Goal: Find specific page/section: Find specific page/section

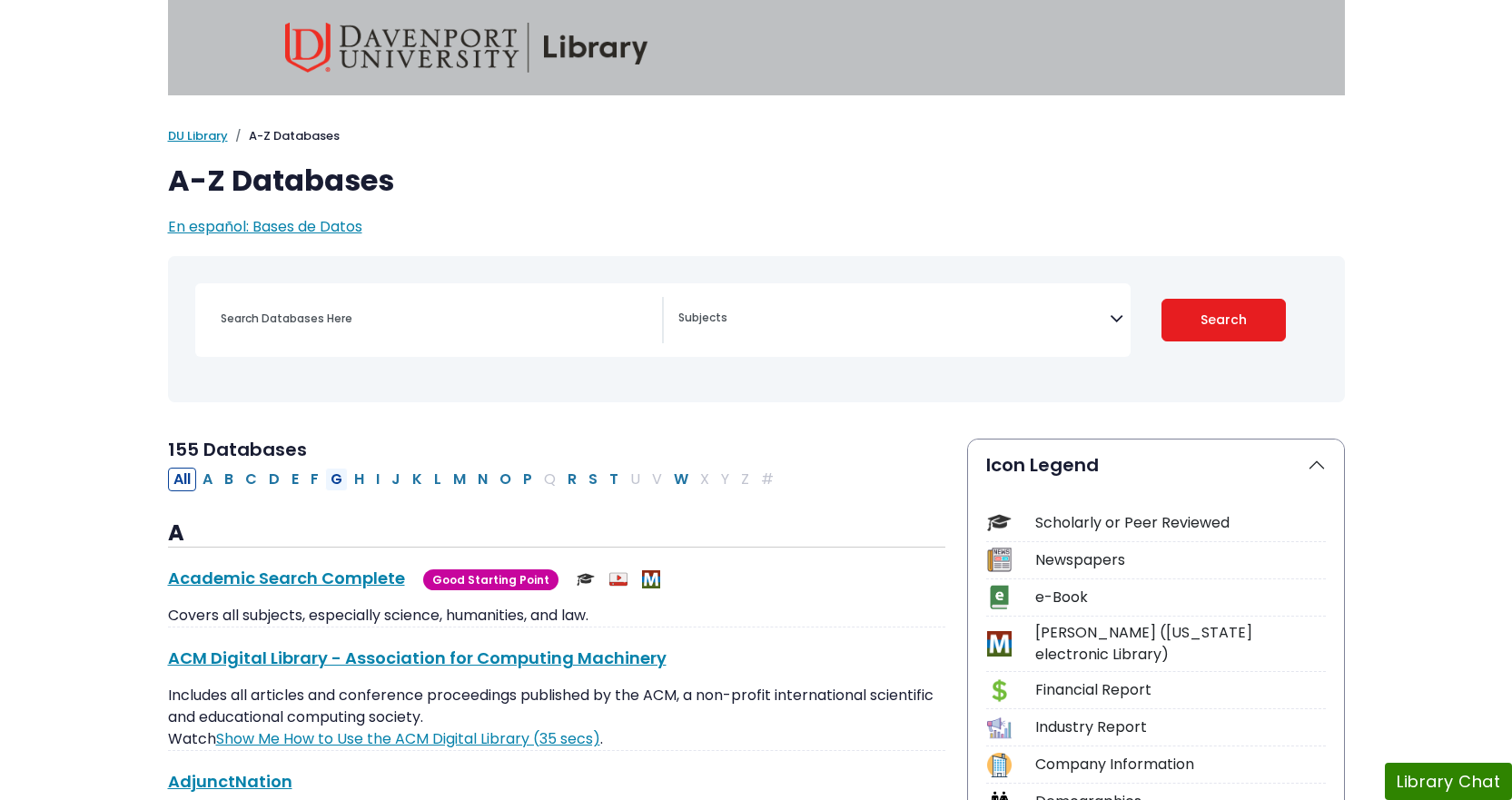
click at [345, 480] on button "G" at bounding box center [336, 479] width 22 height 23
select select "Database Subject Filter"
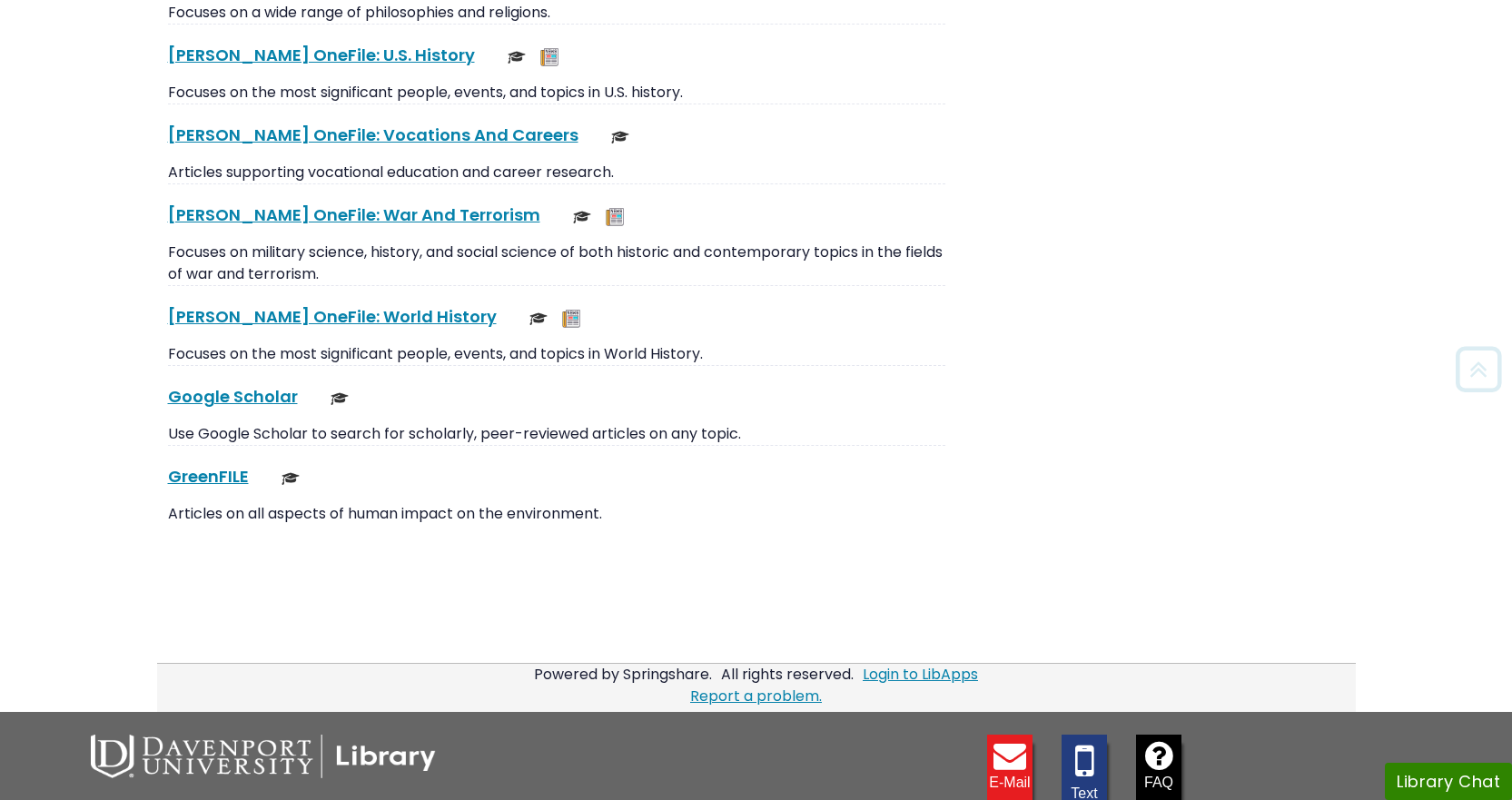
scroll to position [4334, 0]
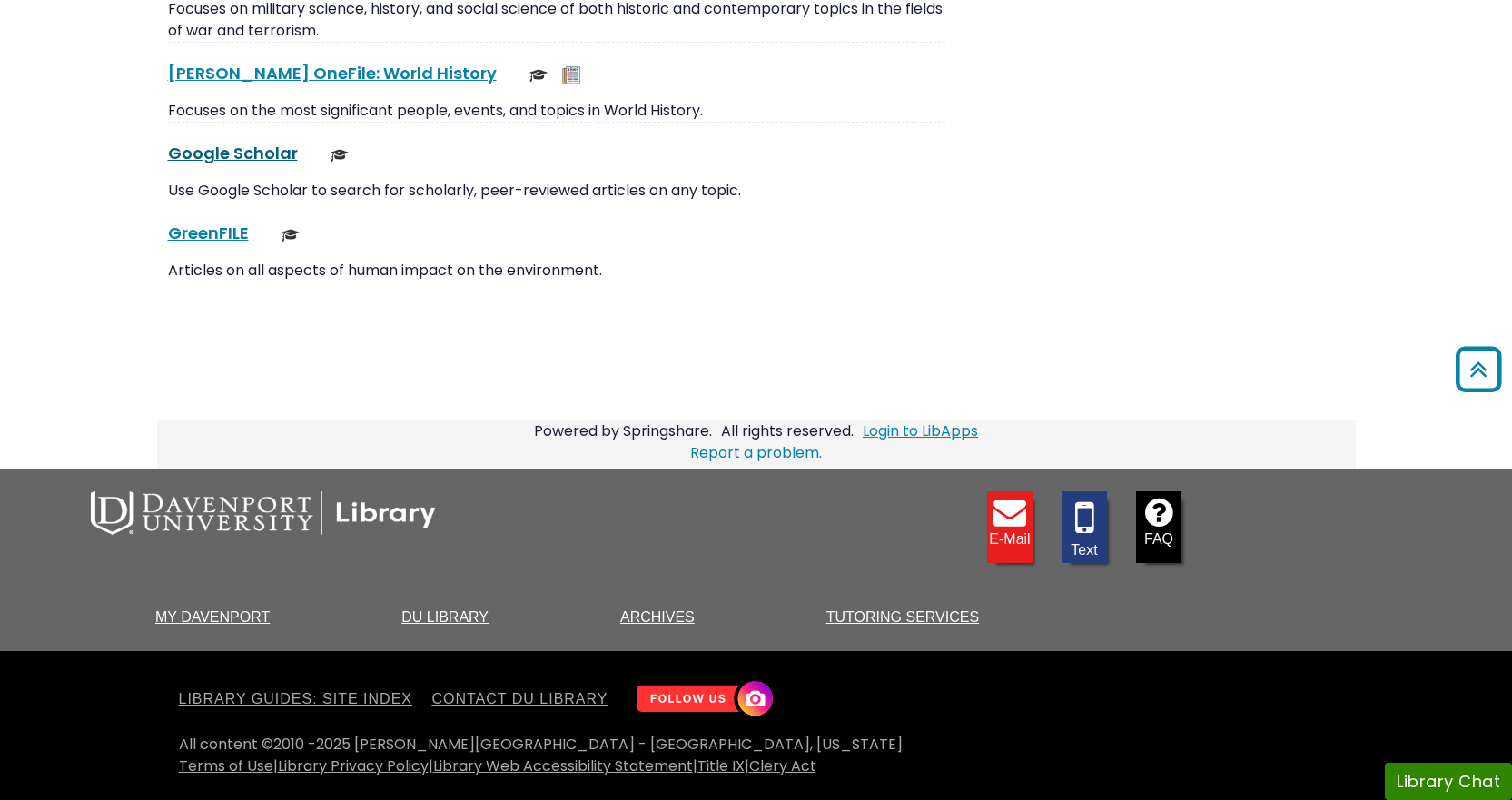
click at [238, 156] on link "Google Scholar This link opens in a new window" at bounding box center [233, 153] width 130 height 22
click at [447, 610] on link "DU Library" at bounding box center [445, 617] width 87 height 16
